Goal: Task Accomplishment & Management: Manage account settings

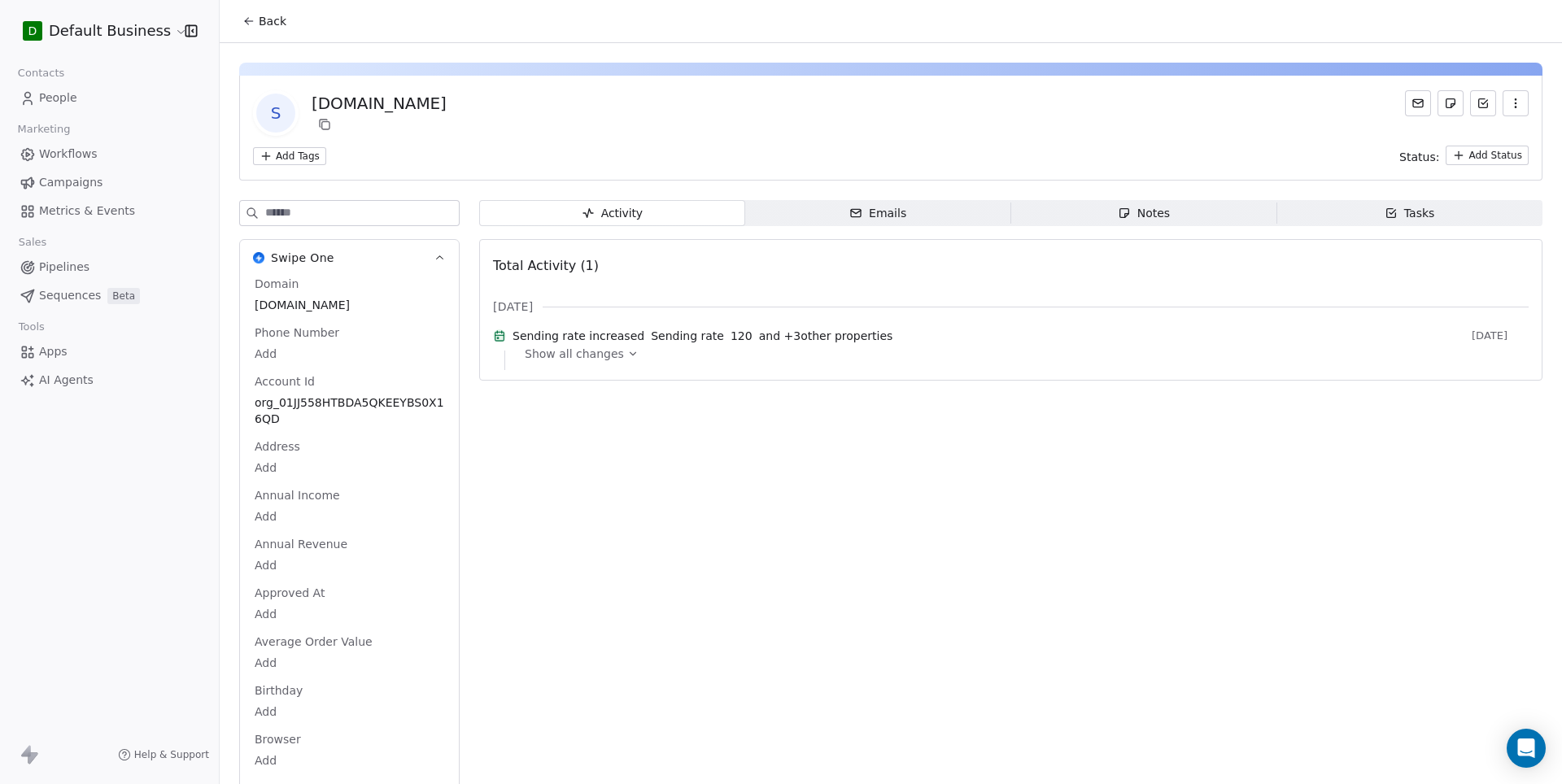
click at [259, 26] on span "Back" at bounding box center [273, 21] width 28 height 17
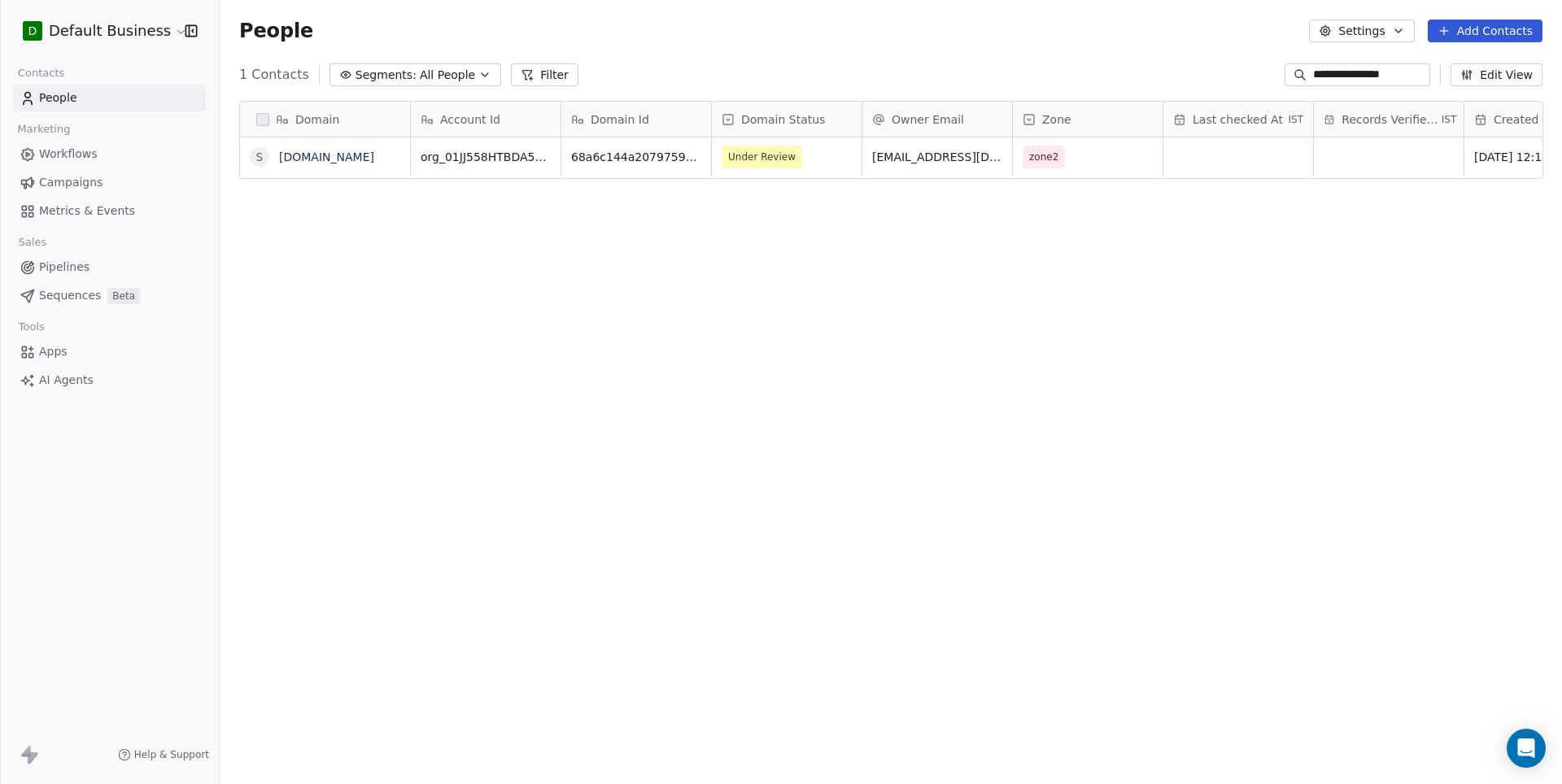
scroll to position [690, 1342]
click at [1367, 71] on input "**********" at bounding box center [1370, 75] width 114 height 17
paste input
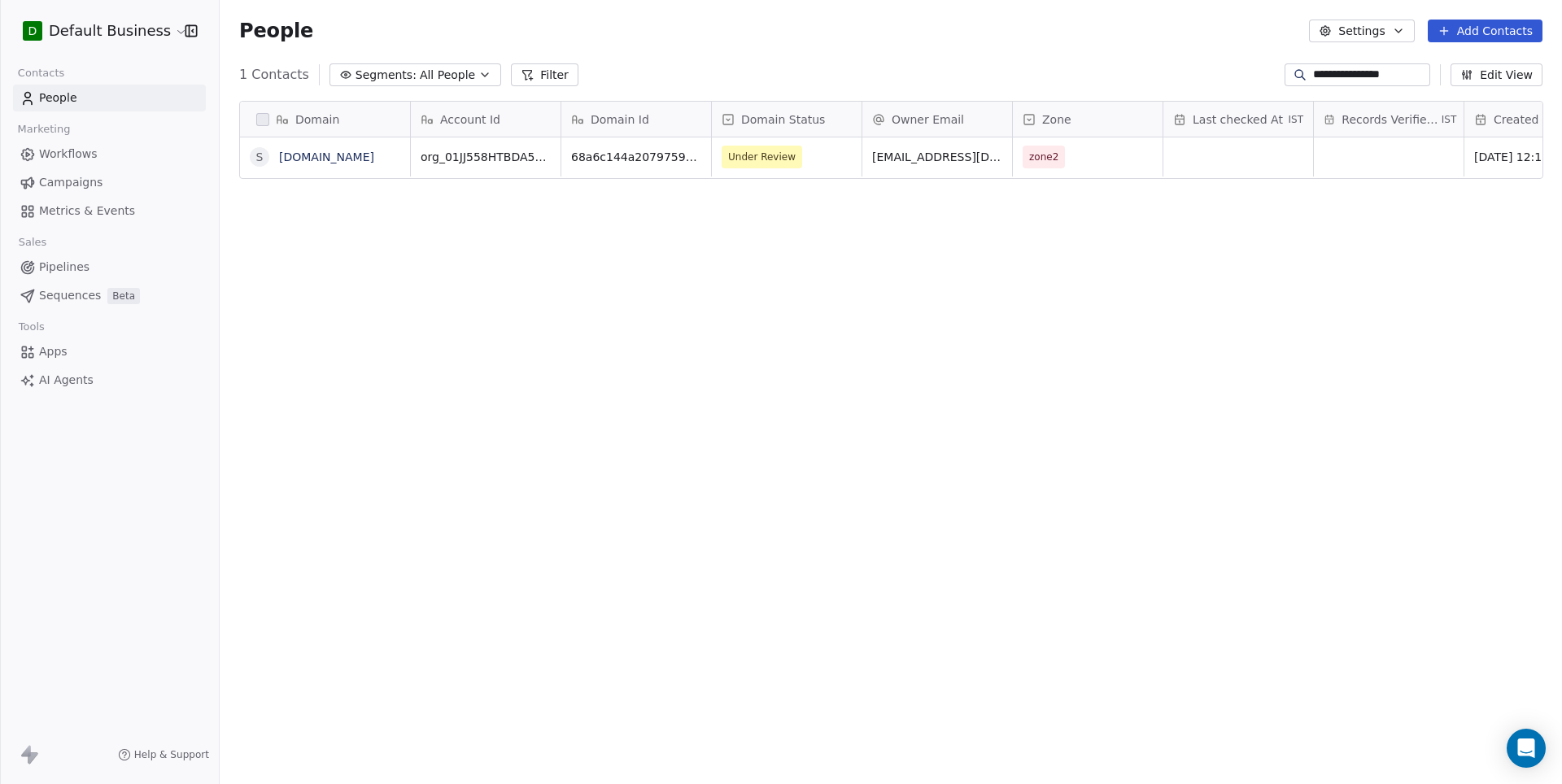
type input "**********"
click at [317, 159] on link "[DOMAIN_NAME]" at bounding box center [326, 157] width 95 height 13
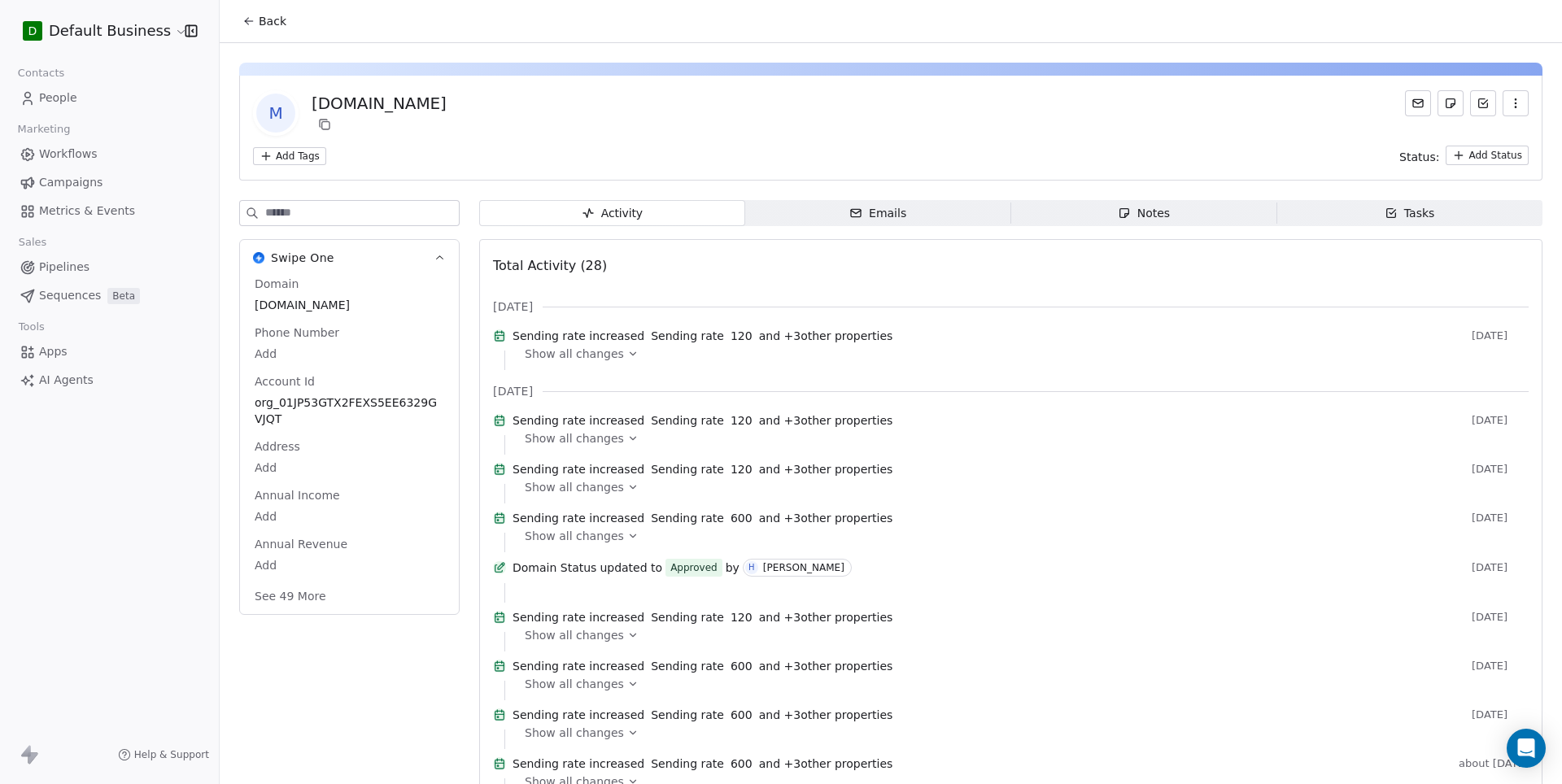
click at [289, 587] on button "See 49 More" at bounding box center [290, 596] width 92 height 30
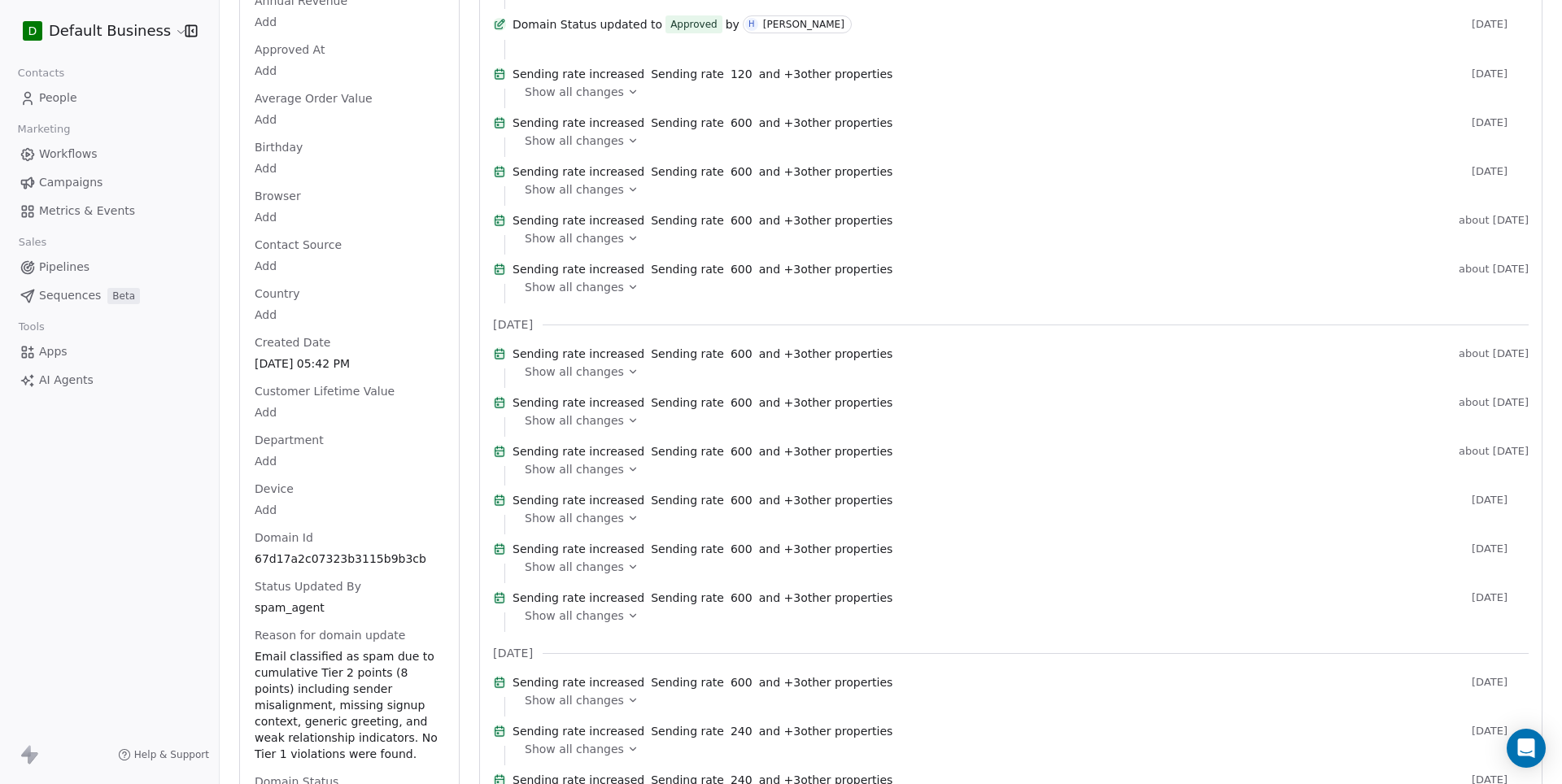
scroll to position [821, 0]
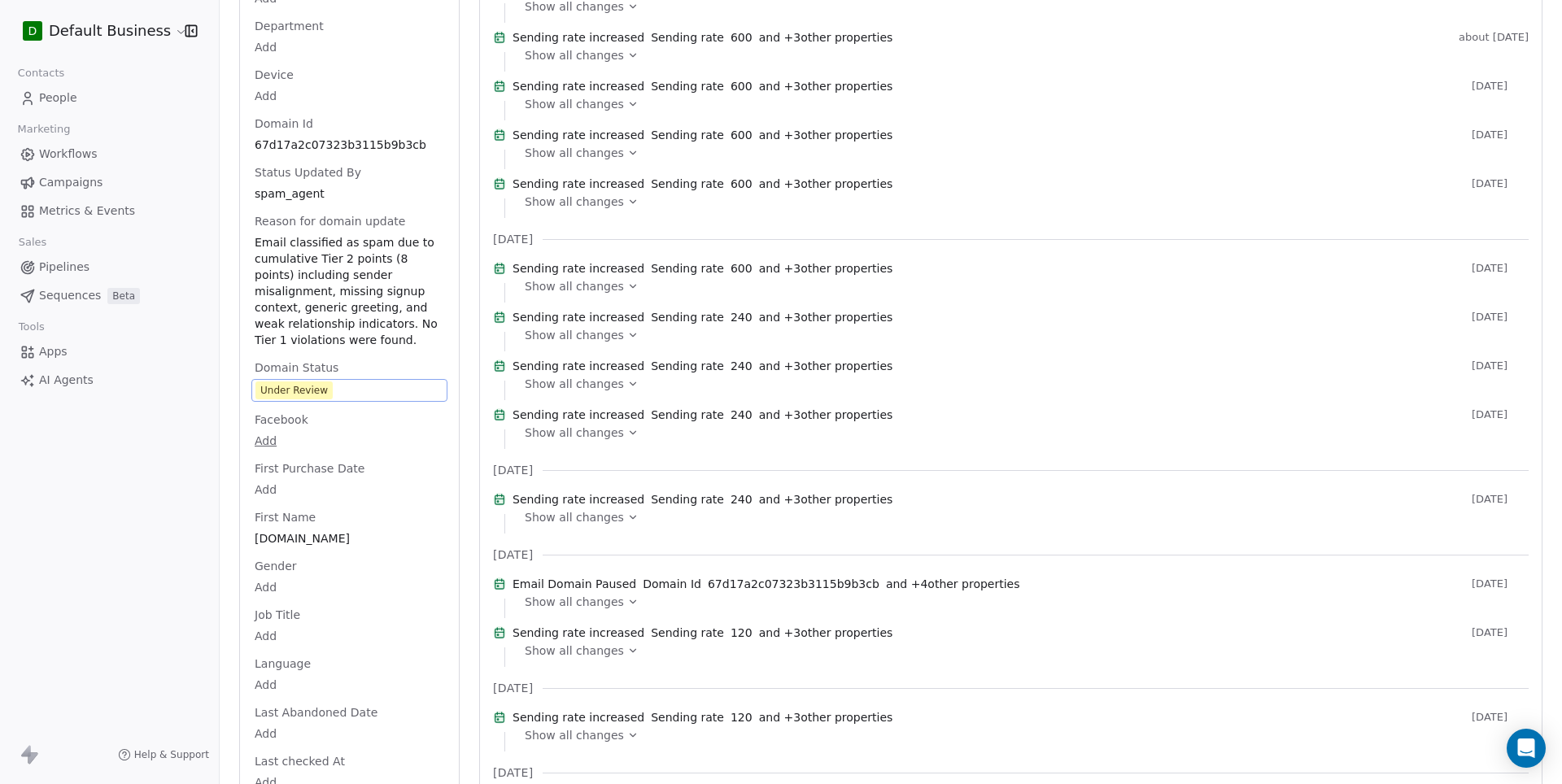
click at [369, 396] on span "Under Review" at bounding box center [349, 390] width 188 height 18
click at [389, 396] on span "Under Review" at bounding box center [349, 390] width 188 height 18
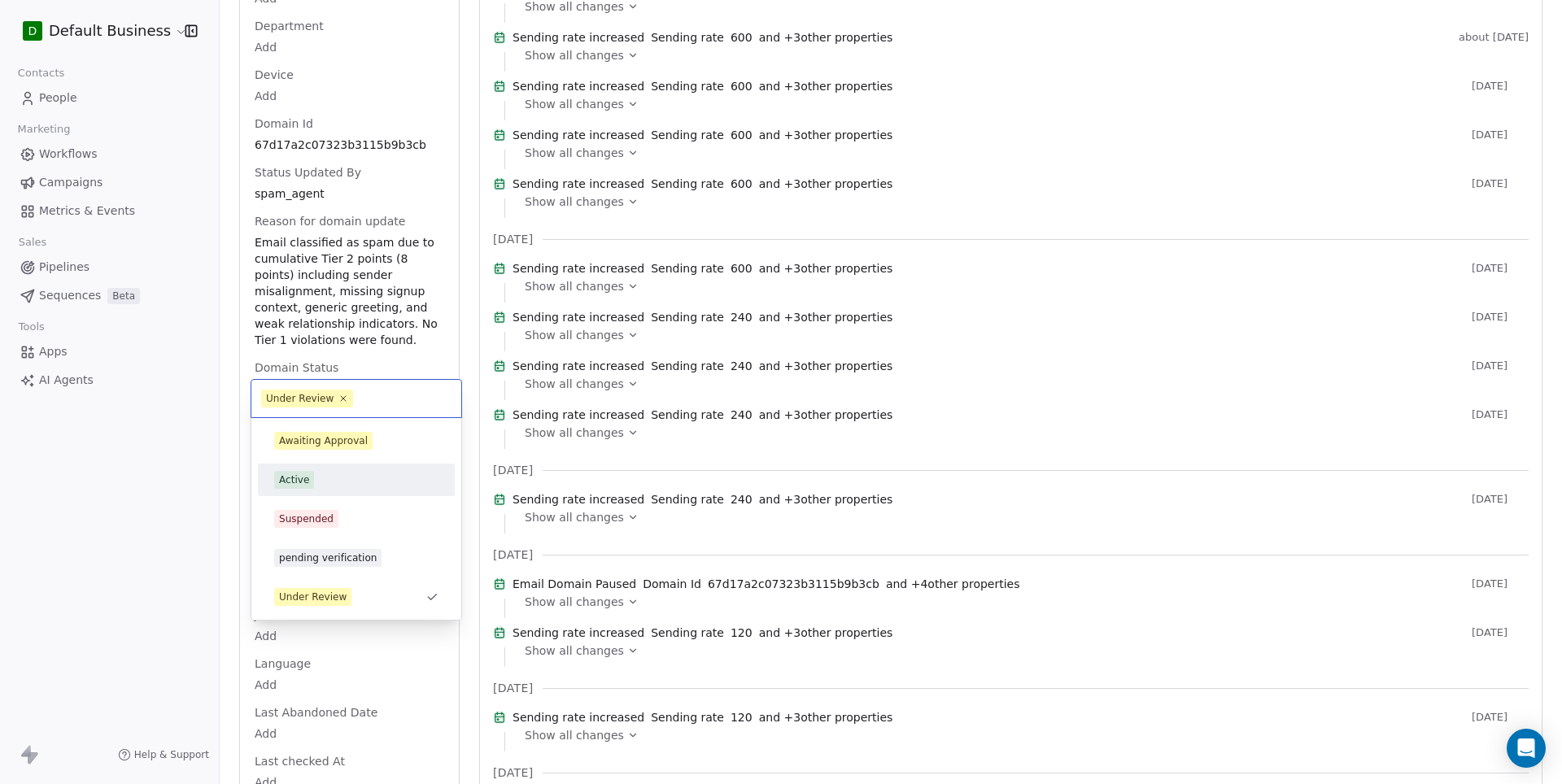
click at [321, 478] on div "Active" at bounding box center [357, 479] width 165 height 18
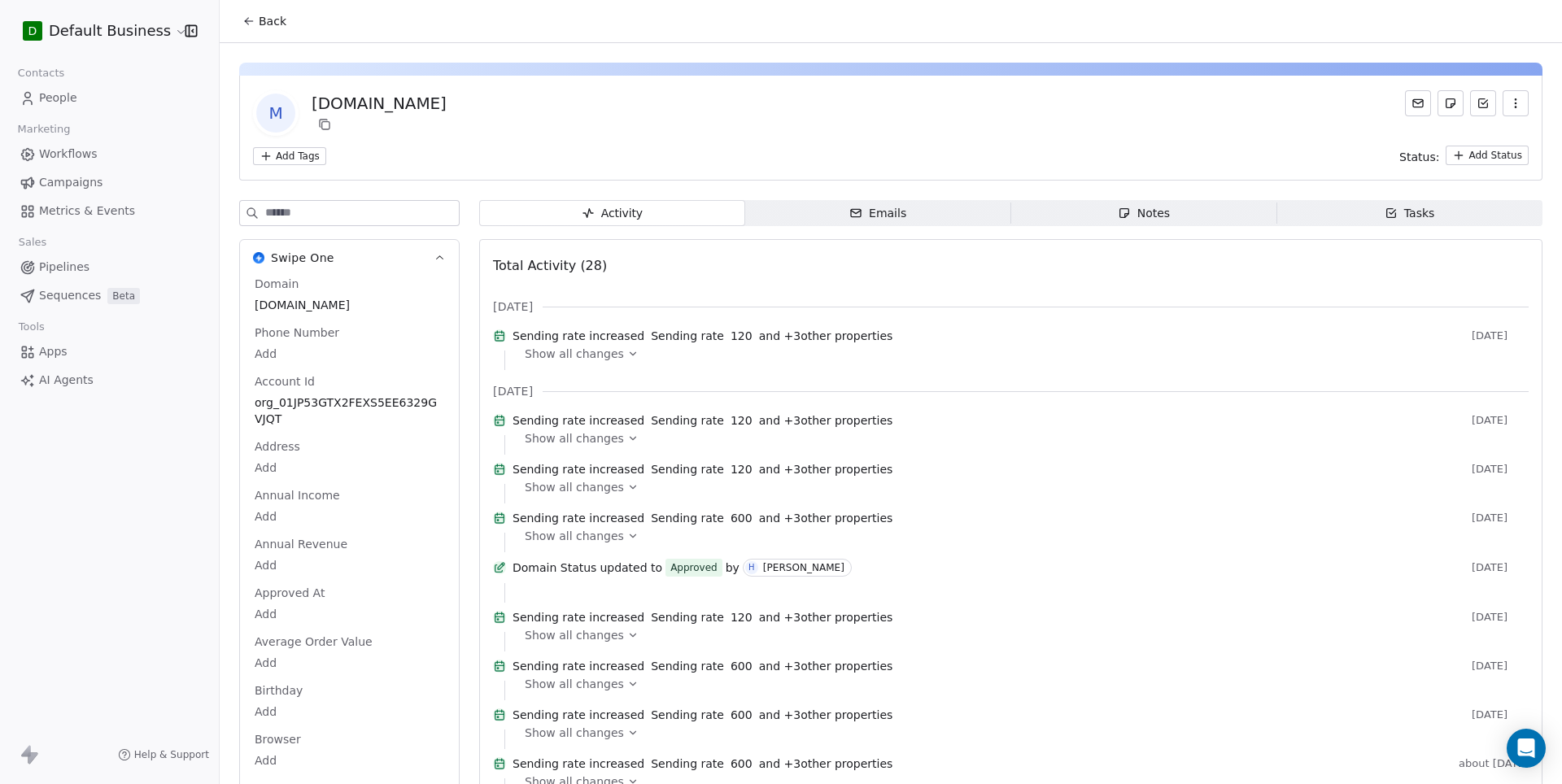
scroll to position [0, 0]
click at [259, 21] on span "Back" at bounding box center [273, 21] width 28 height 17
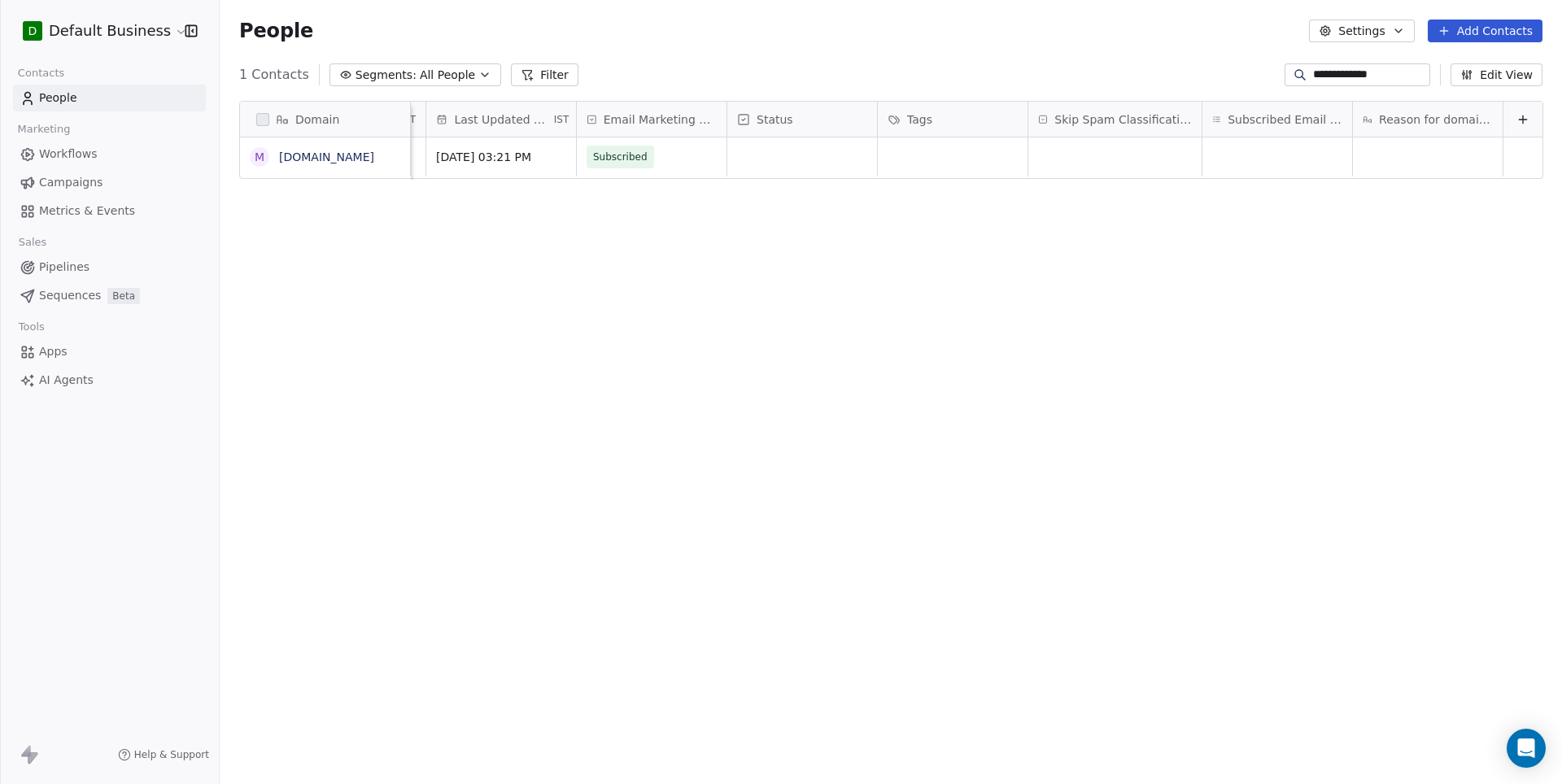
scroll to position [0, 1189]
click at [314, 161] on link "[DOMAIN_NAME]" at bounding box center [326, 157] width 95 height 13
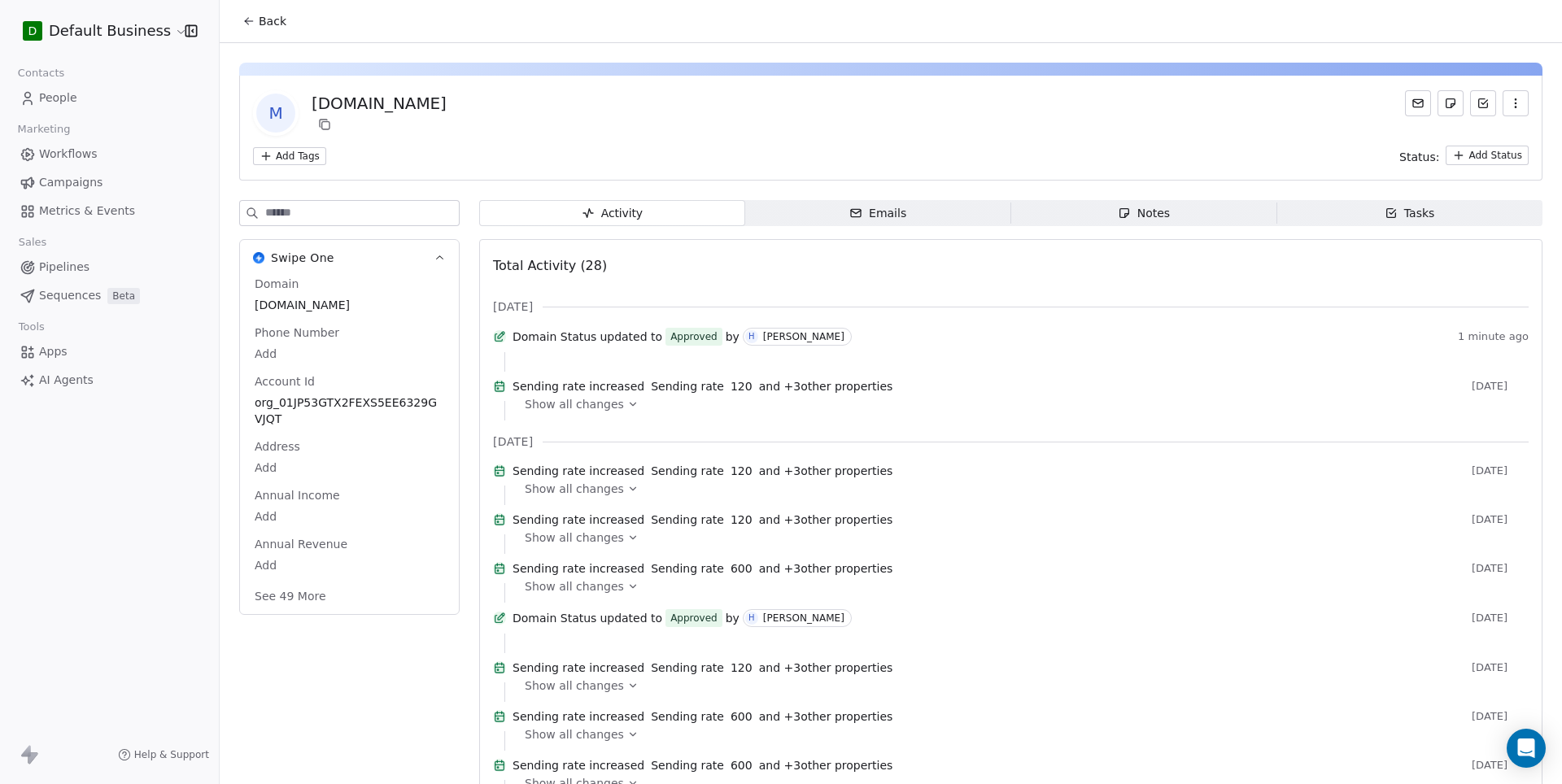
click at [309, 591] on button "See 49 More" at bounding box center [290, 596] width 92 height 30
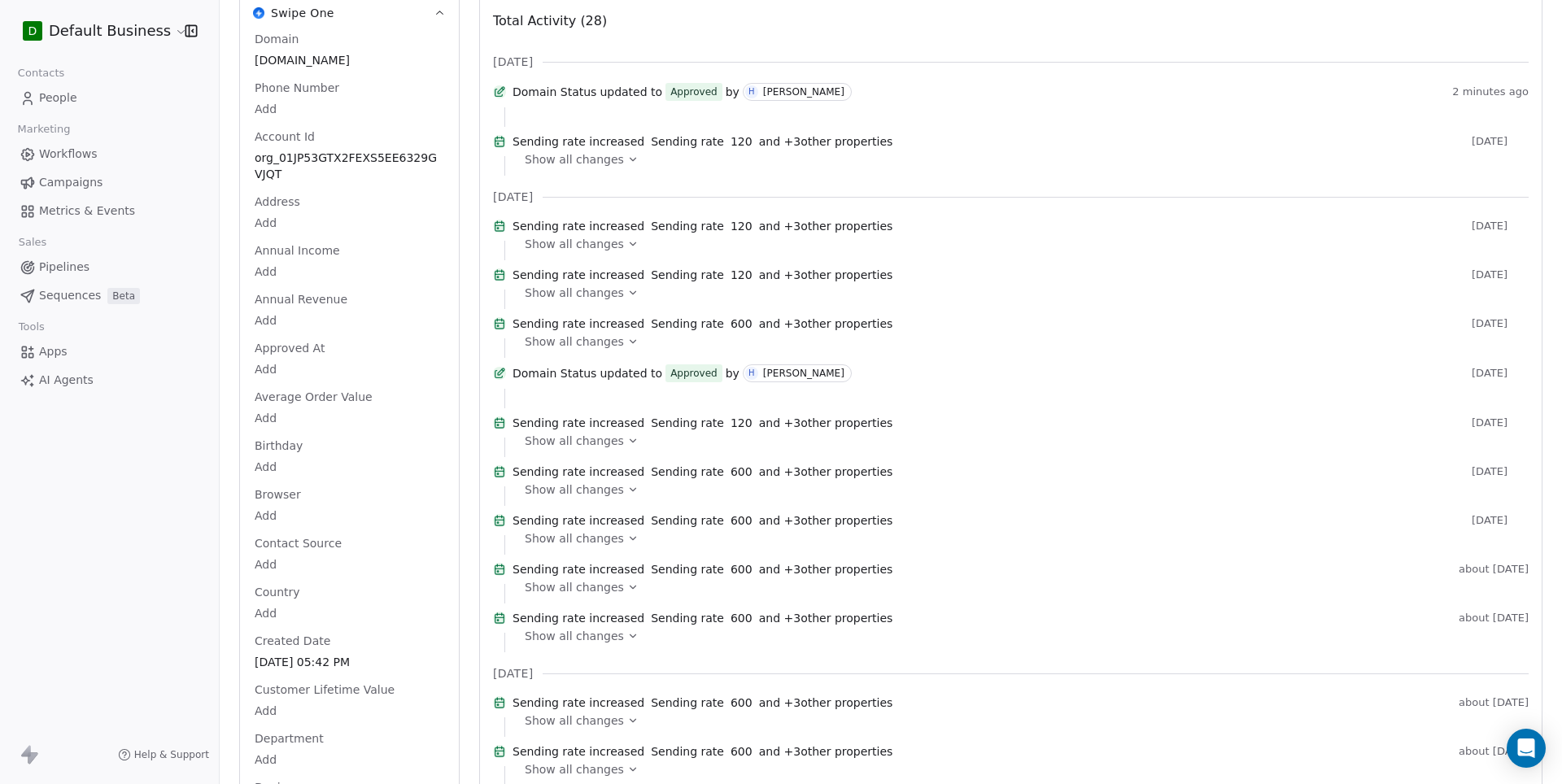
scroll to position [138, 0]
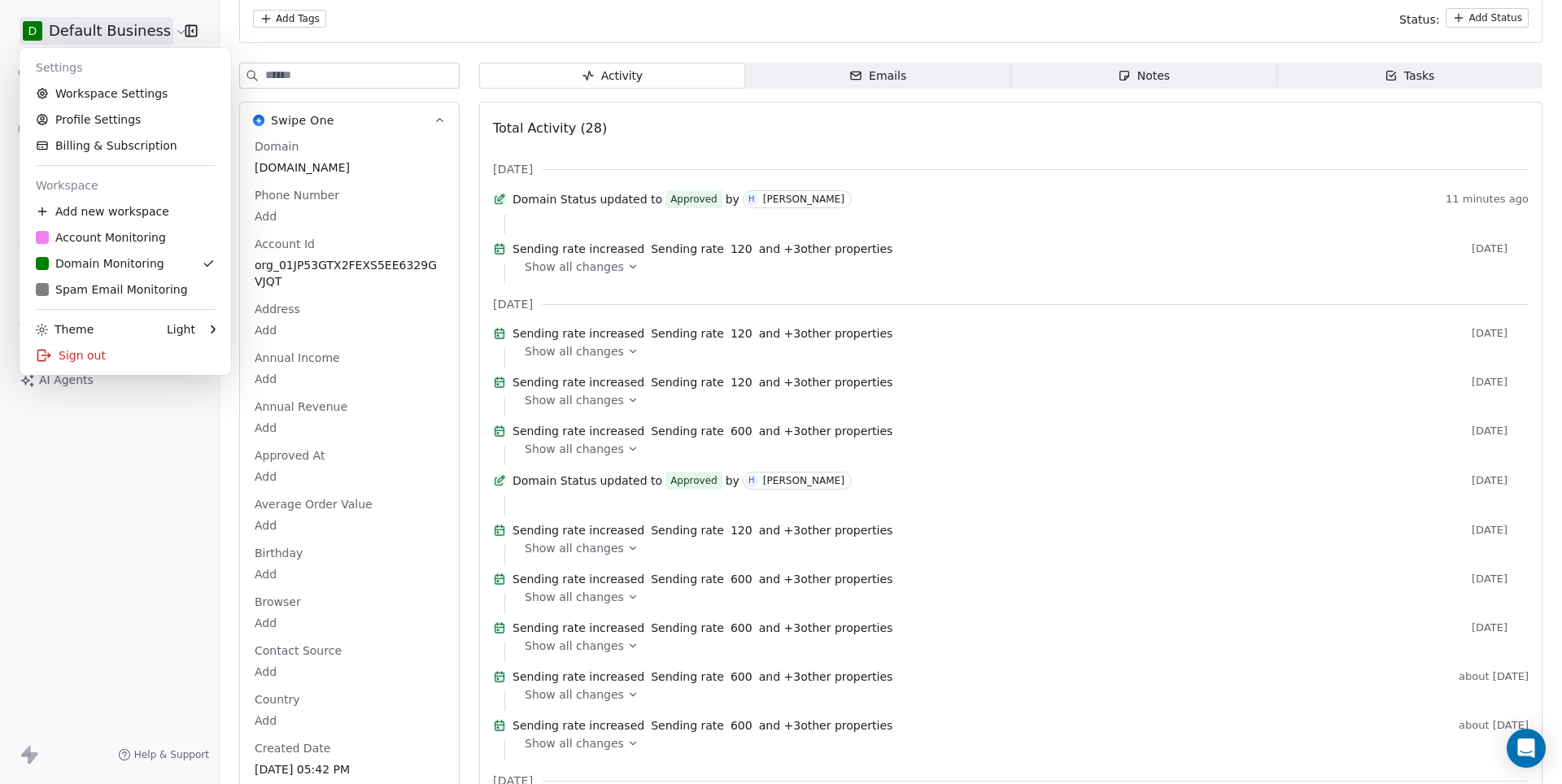
click at [152, 37] on html "D Default Business Contacts People Marketing Workflows Campaigns Metrics & Even…" at bounding box center [781, 392] width 1562 height 784
